Goal: Task Accomplishment & Management: Manage account settings

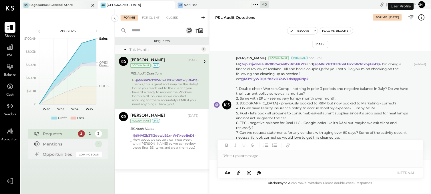
scroll to position [293, 0]
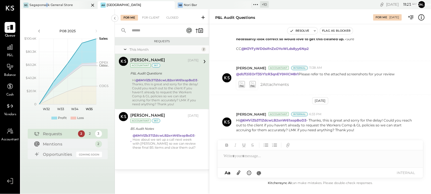
click at [46, 4] on div "Sagaponack General Store" at bounding box center [50, 5] width 43 height 5
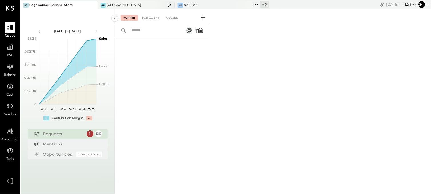
click at [114, 3] on div "[GEOGRAPHIC_DATA]" at bounding box center [123, 5] width 35 height 5
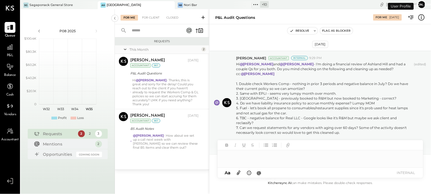
scroll to position [288, 0]
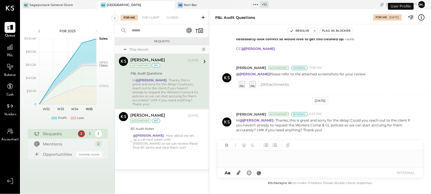
click at [262, 3] on div "+ 10" at bounding box center [264, 4] width 9 height 7
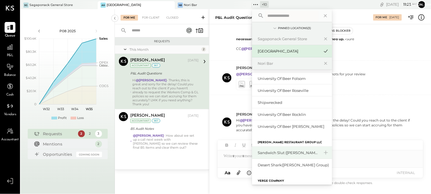
scroll to position [95, 0]
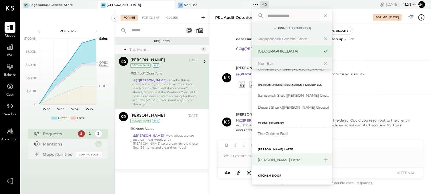
click at [271, 159] on div "[PERSON_NAME] Latte" at bounding box center [289, 159] width 62 height 5
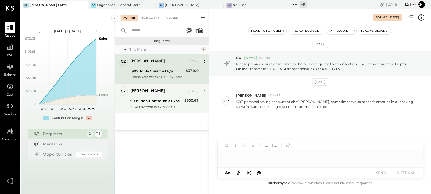
click at [161, 102] on div "9999 Non-Controllable Expenses:Other Income and Expenses:To Be Classified" at bounding box center [156, 101] width 52 height 6
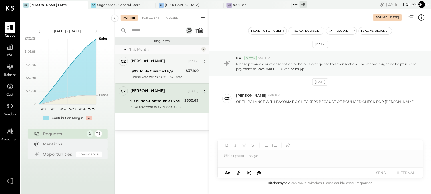
click at [149, 63] on div "[PERSON_NAME]" at bounding box center [147, 62] width 35 height 6
